Goal: Information Seeking & Learning: Find specific fact

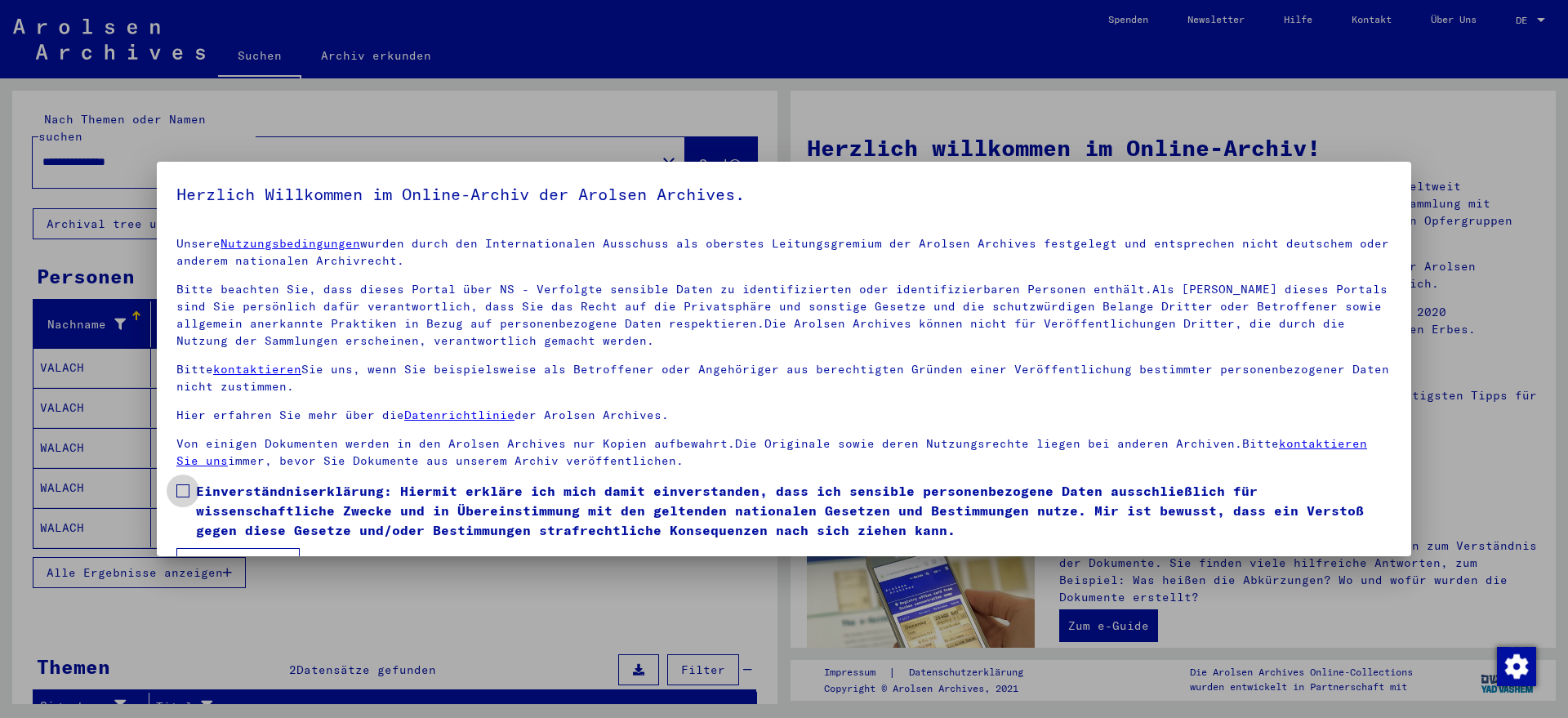
click at [189, 493] on span at bounding box center [182, 491] width 13 height 13
click at [210, 553] on button "Ich stimme zu" at bounding box center [238, 564] width 123 height 31
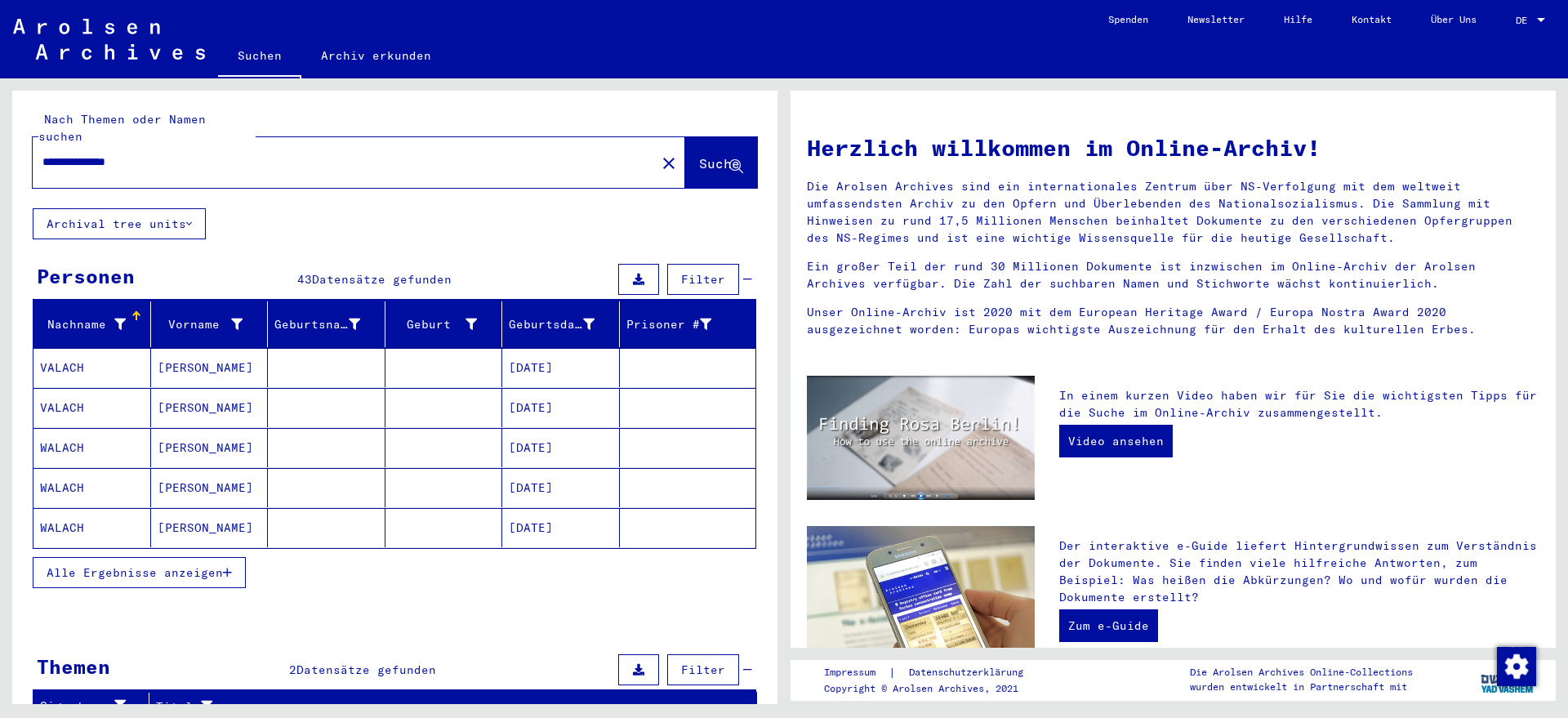
click at [547, 389] on mat-cell "[DATE]" at bounding box center [562, 408] width 118 height 39
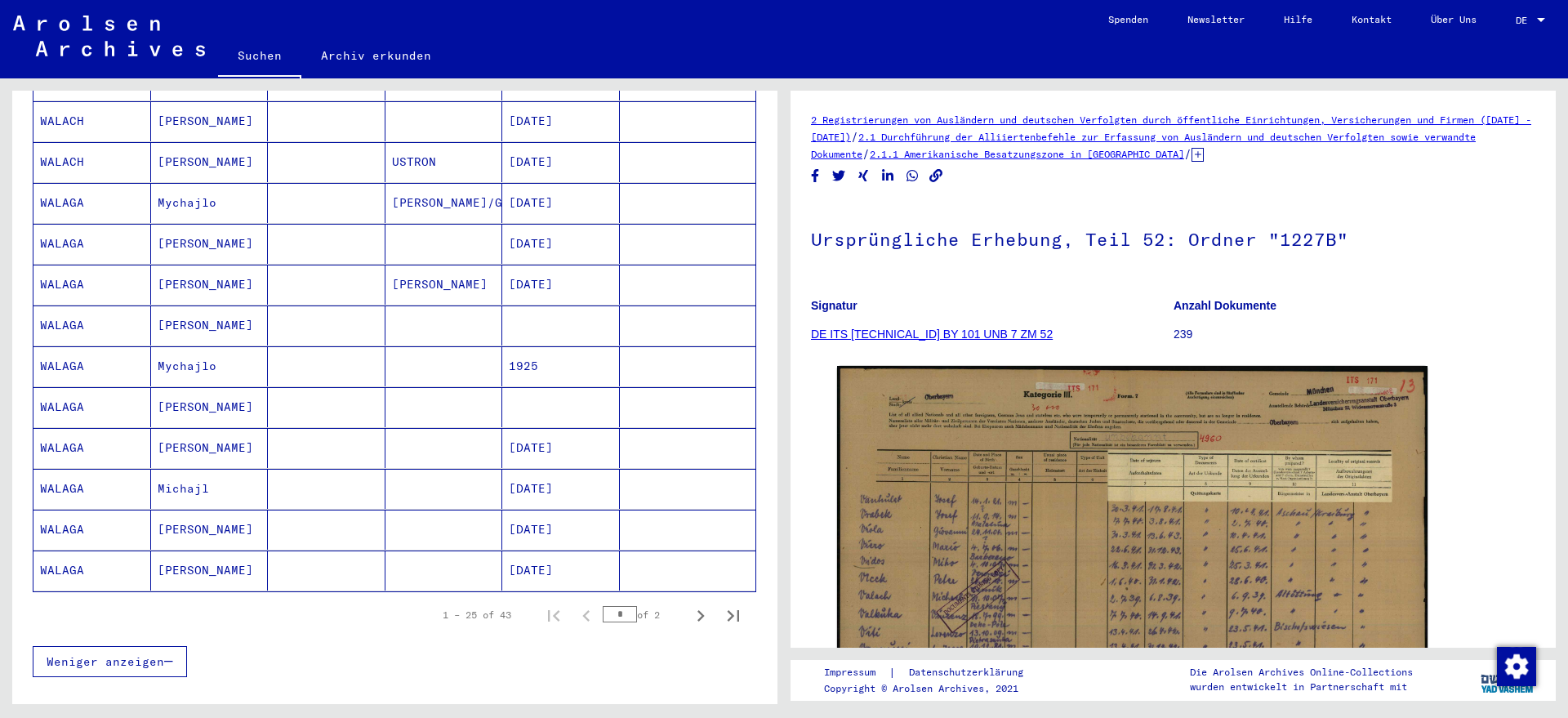
scroll to position [802, 0]
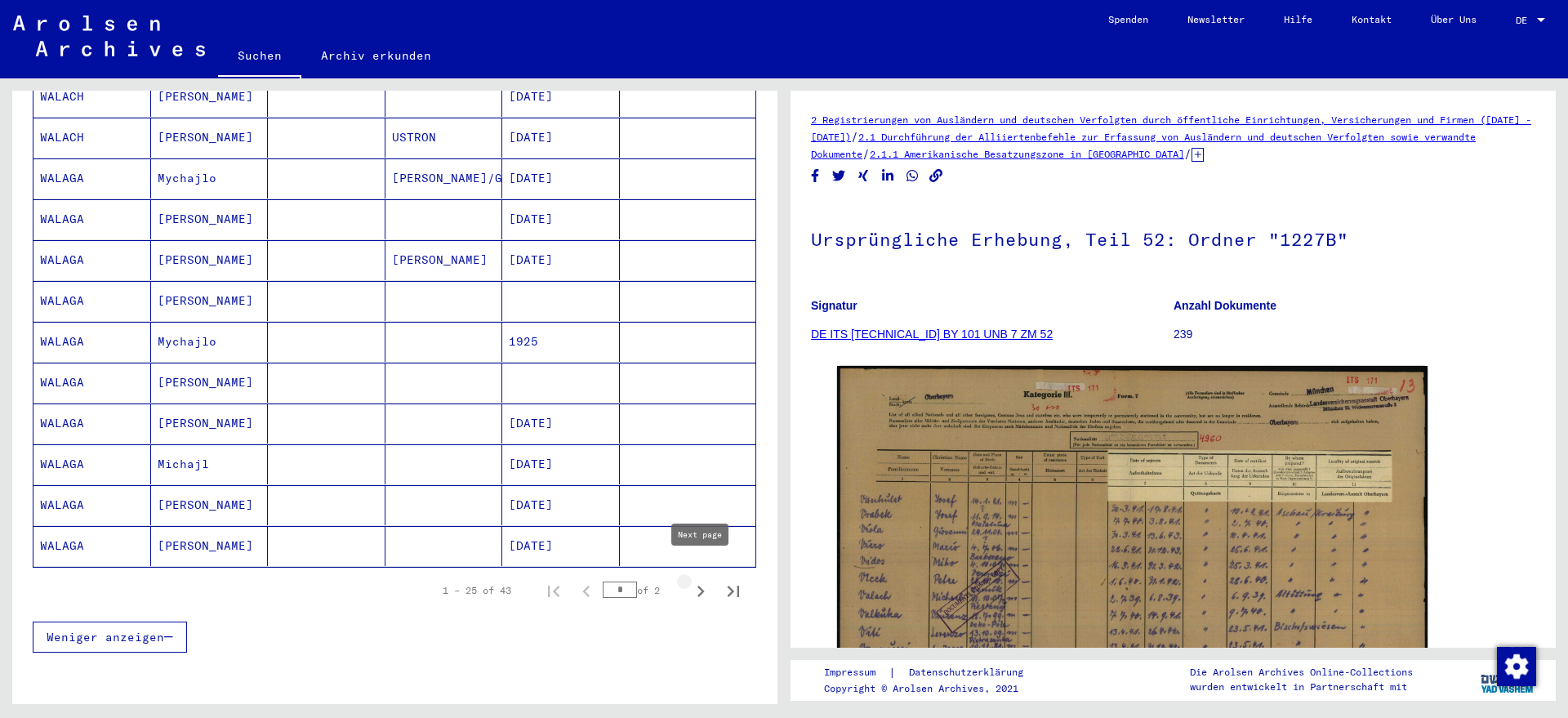
click at [705, 581] on icon "Next page" at bounding box center [701, 591] width 23 height 23
type input "*"
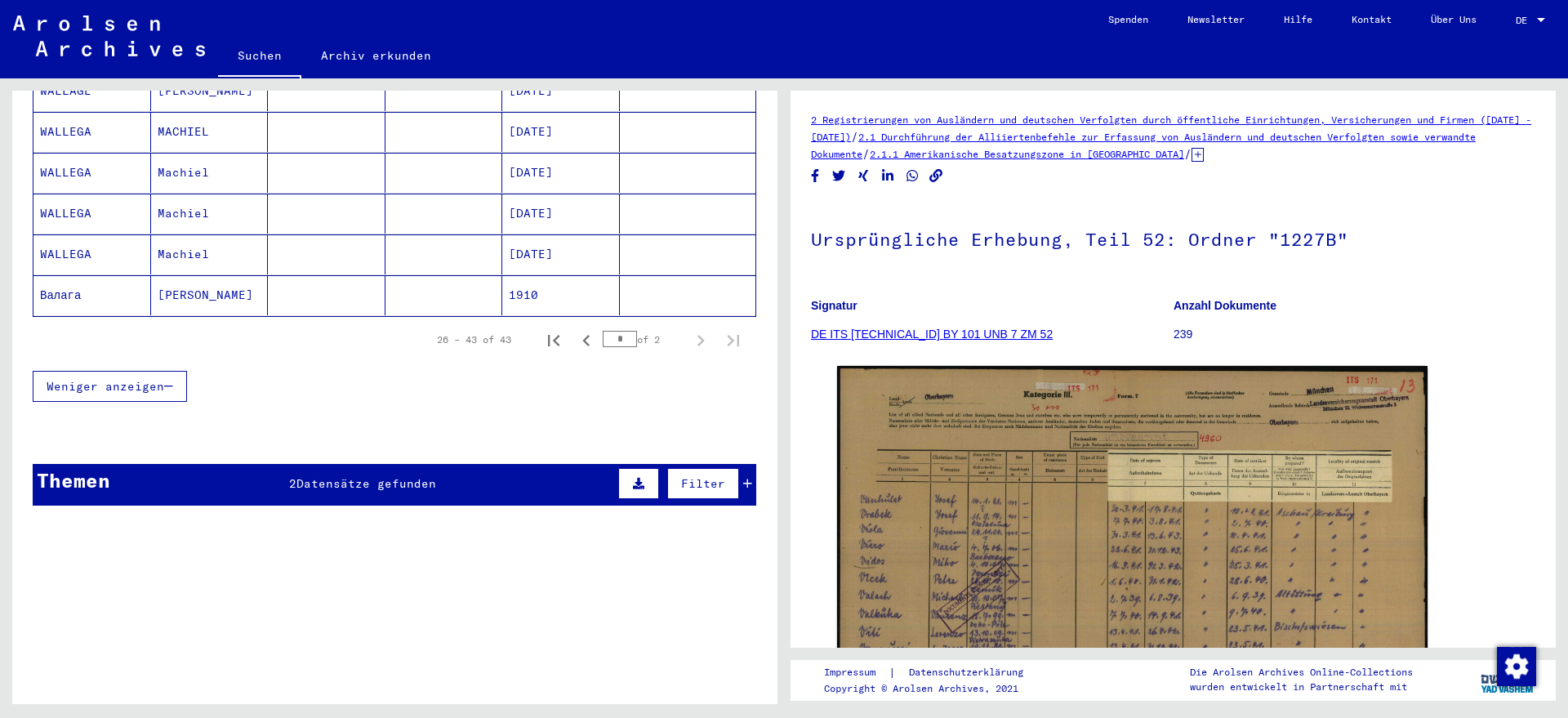
click at [552, 205] on mat-cell "[DATE]" at bounding box center [562, 213] width 118 height 40
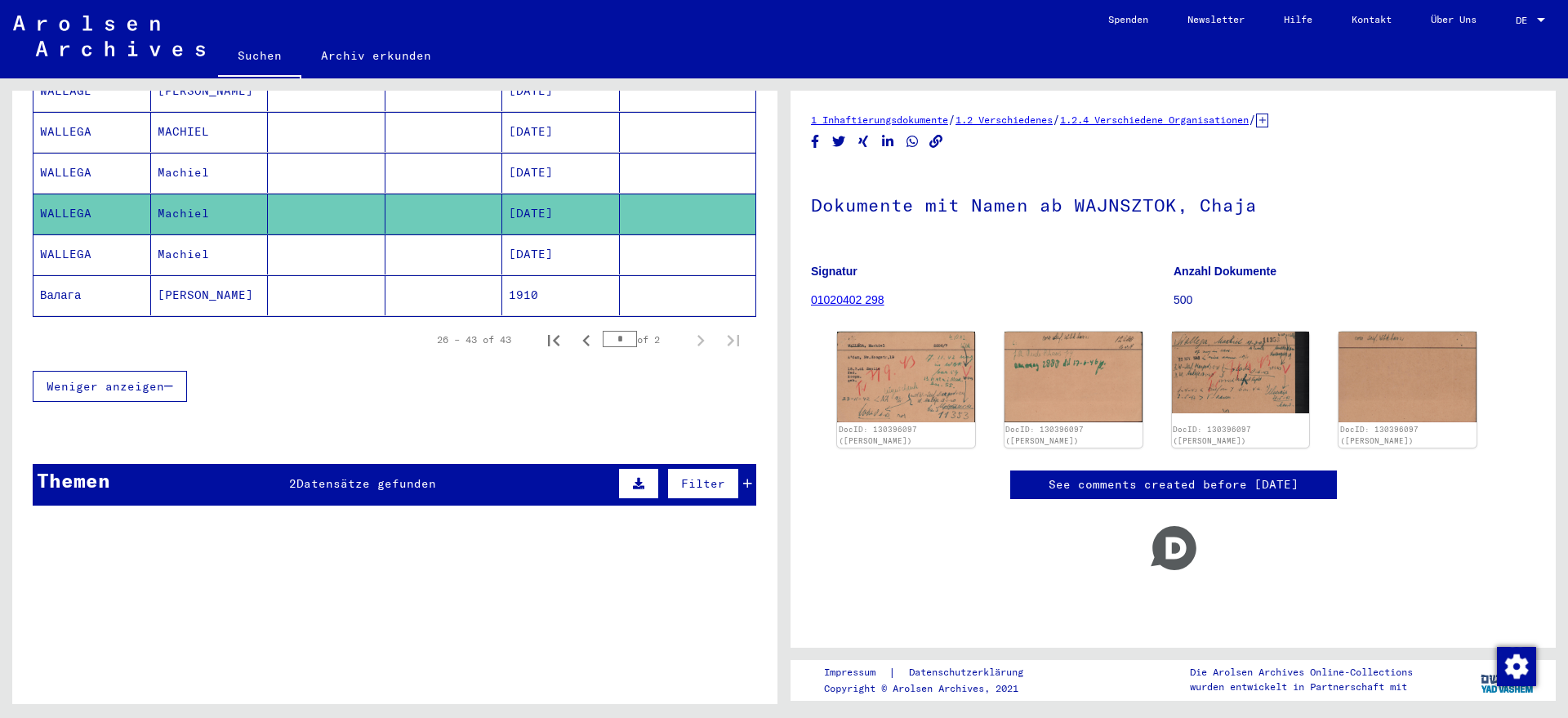
click at [545, 164] on mat-cell "[DATE]" at bounding box center [562, 172] width 118 height 40
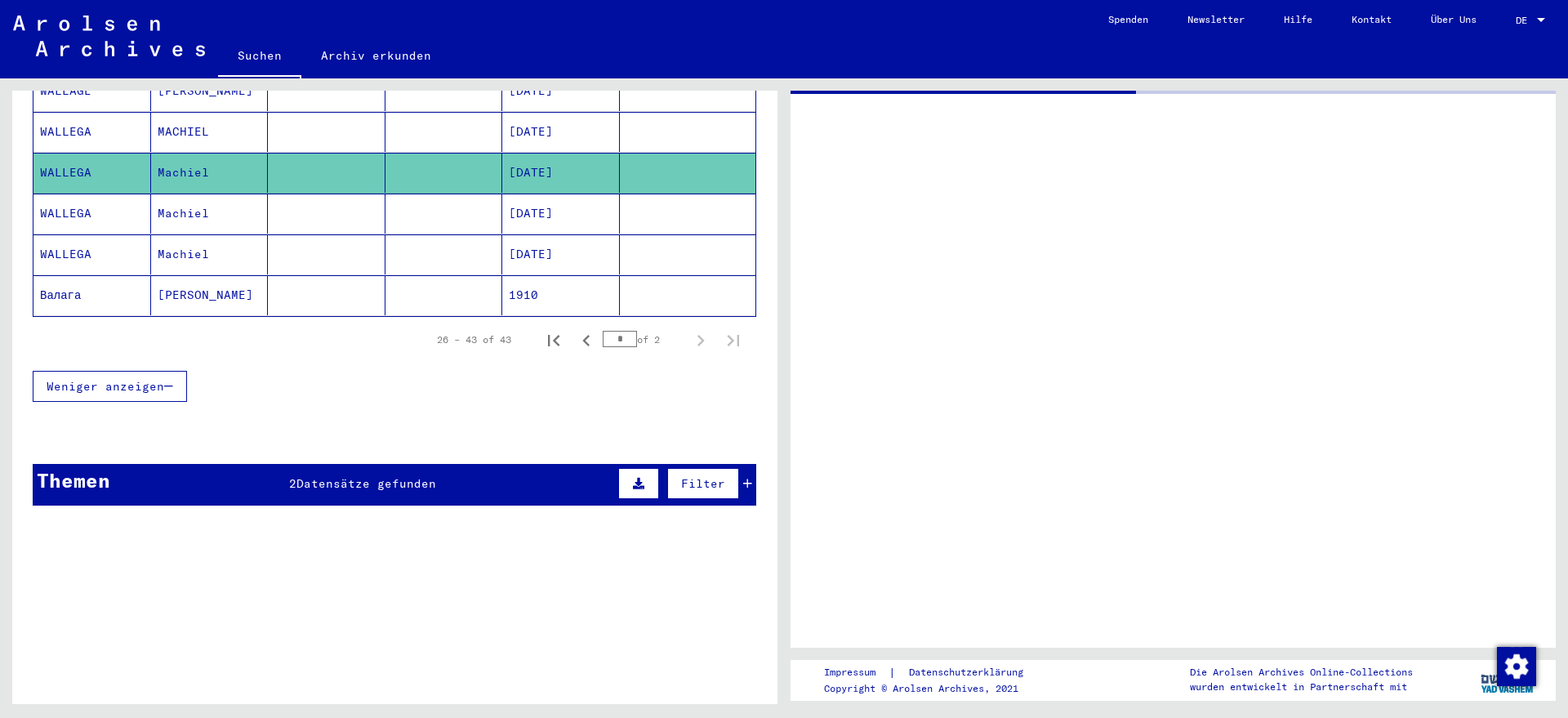
click at [547, 202] on mat-cell "[DATE]" at bounding box center [562, 213] width 118 height 40
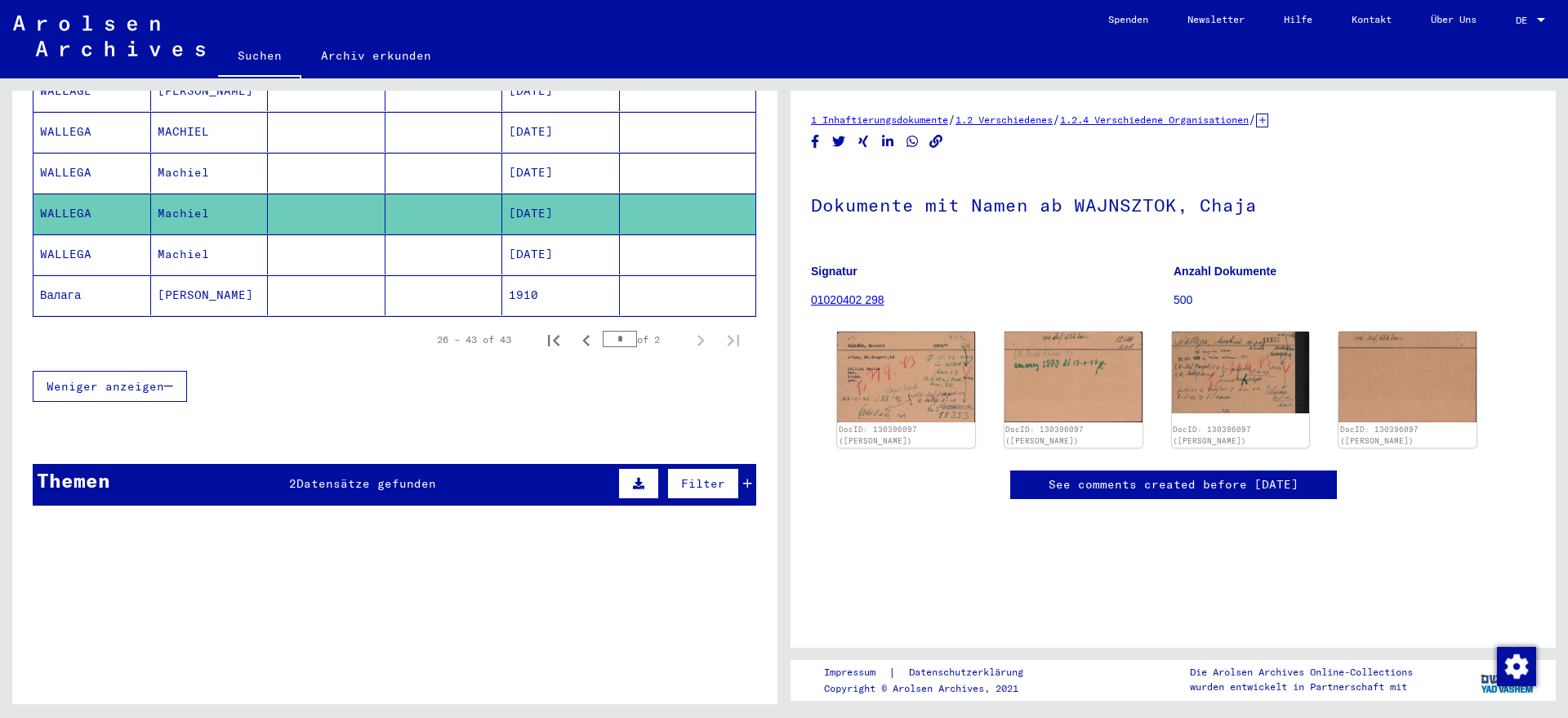
click at [570, 161] on mat-cell "[DATE]" at bounding box center [562, 172] width 118 height 40
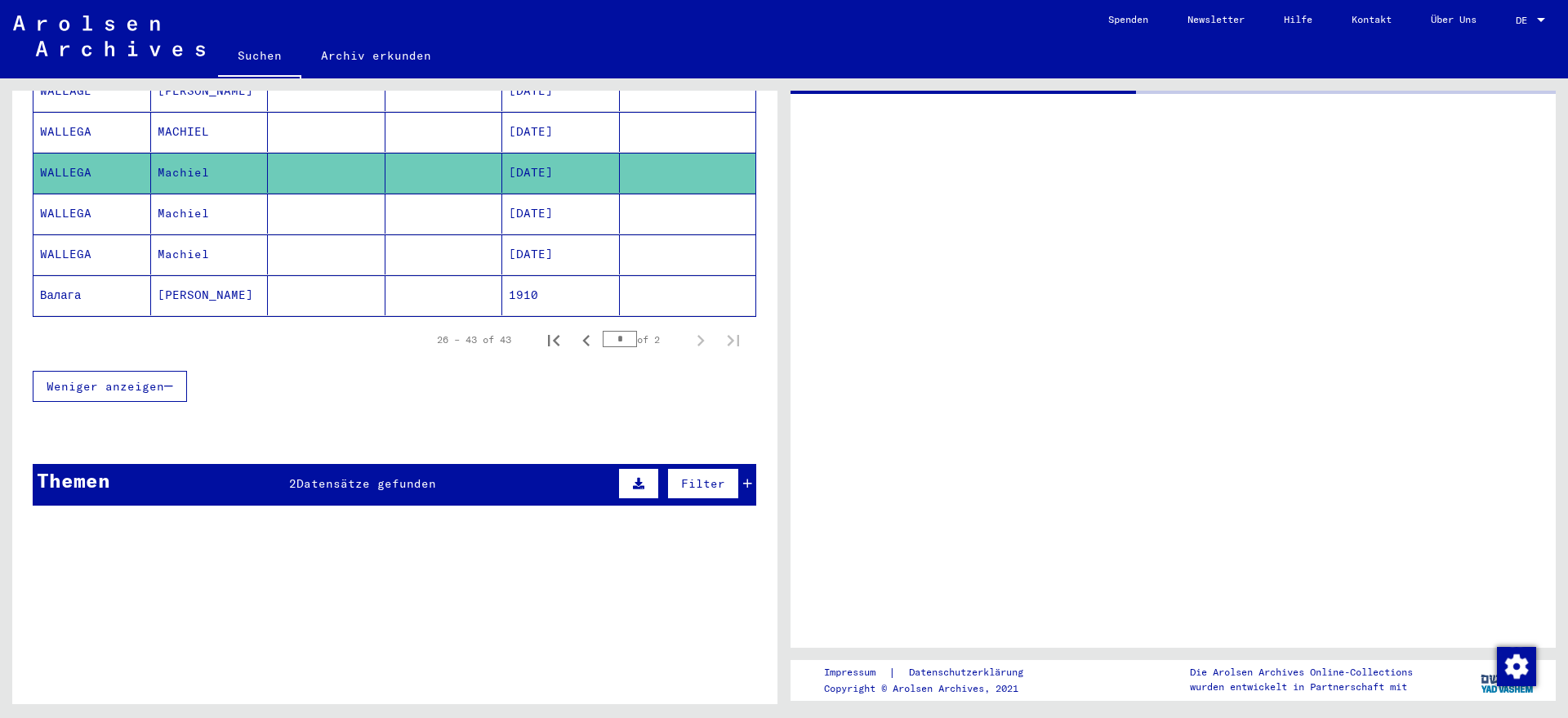
click at [566, 204] on mat-cell "[DATE]" at bounding box center [562, 213] width 118 height 40
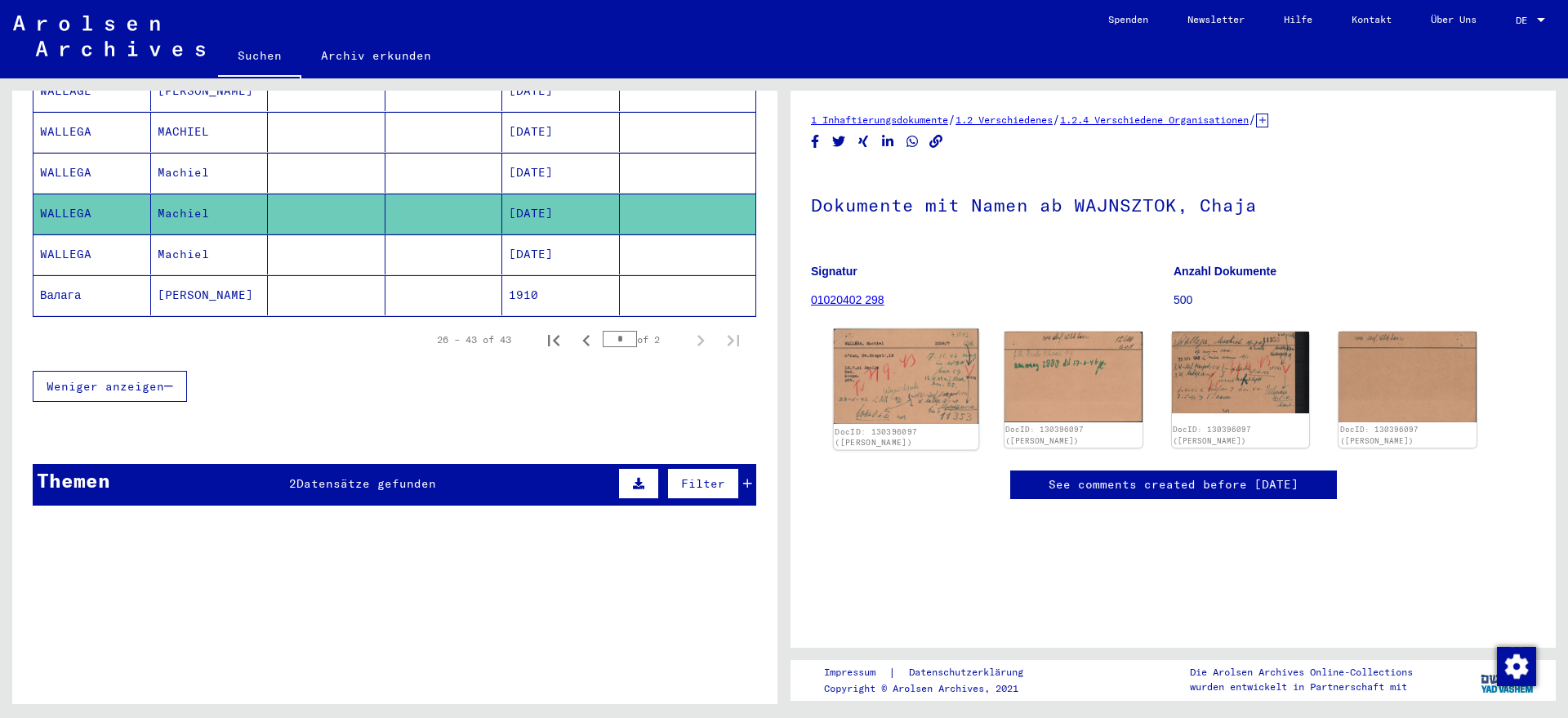
click at [893, 367] on img at bounding box center [906, 377] width 144 height 95
